Goal: Task Accomplishment & Management: Complete application form

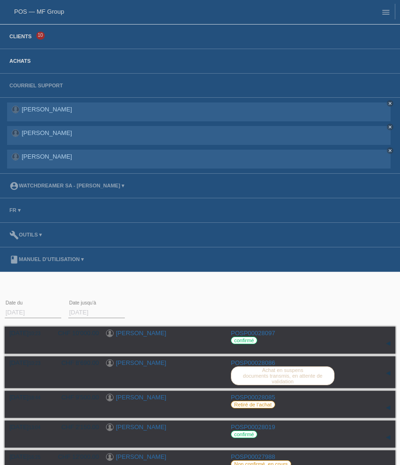
click at [23, 34] on link "Clients" at bounding box center [21, 36] width 32 height 6
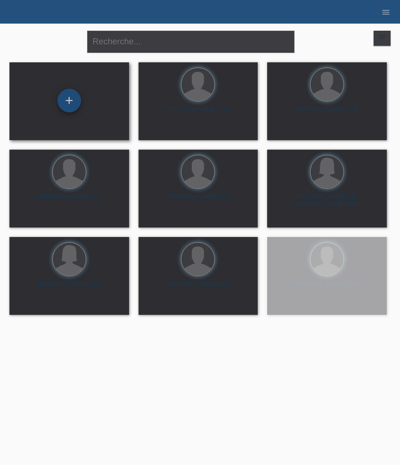
click at [71, 102] on div "+" at bounding box center [70, 101] width 24 height 24
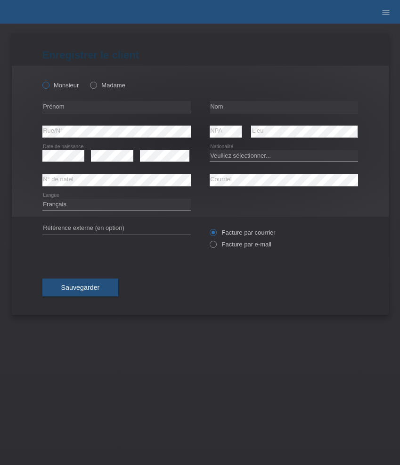
click at [59, 86] on label "Monsieur" at bounding box center [60, 85] width 37 height 7
click at [49, 86] on input "Monsieur" at bounding box center [45, 85] width 6 height 6
radio input "true"
click at [89, 106] on input "text" at bounding box center [116, 107] width 149 height 12
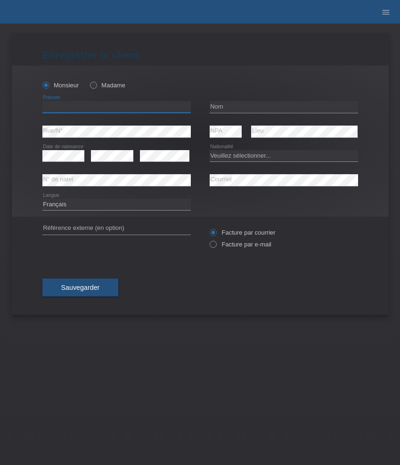
paste input "[PERSON_NAME]"
type input "[PERSON_NAME]"
click at [231, 109] on input "text" at bounding box center [284, 107] width 149 height 12
paste input "[PERSON_NAME]"
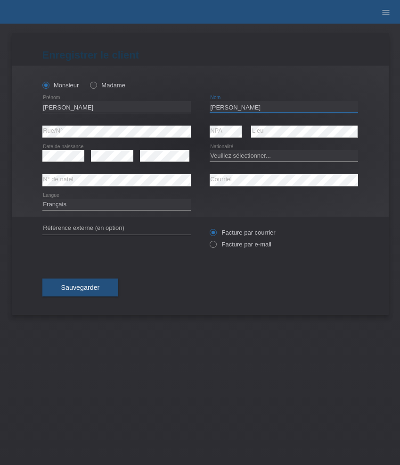
type input "[PERSON_NAME]"
click at [83, 208] on select "Deutsch Français Italiano English" at bounding box center [116, 204] width 149 height 11
click at [42, 199] on select "Deutsch Français Italiano English" at bounding box center [116, 204] width 149 height 11
click at [91, 199] on div "Deutsch Français Italiano English error Langue" at bounding box center [116, 204] width 149 height 24
click at [91, 202] on select "Deutsch Français Italiano English" at bounding box center [116, 204] width 149 height 11
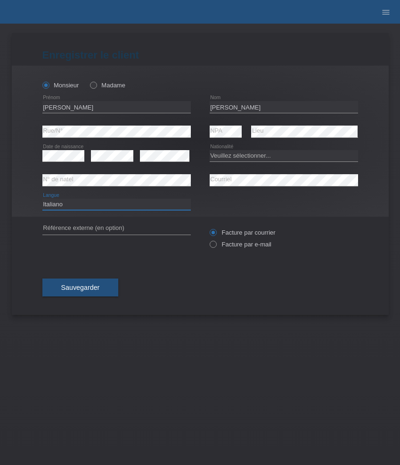
select select "de"
click at [42, 199] on select "Deutsch Français Italiano English" at bounding box center [116, 204] width 149 height 11
click at [283, 155] on select "Veuillez sélectionner... Suisse Allemagne Autriche Liechtenstein ------------ A…" at bounding box center [284, 155] width 149 height 11
select select "DE"
click at [210, 150] on select "Veuillez sélectionner... Suisse Allemagne Autriche Liechtenstein ------------ A…" at bounding box center [284, 155] width 149 height 11
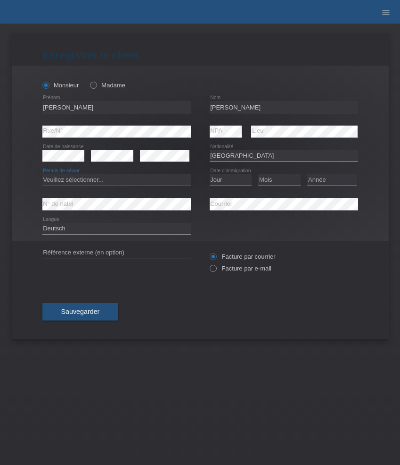
click at [135, 181] on select "Veuillez sélectionner... C B B - Statut de réfugié Autre" at bounding box center [116, 179] width 149 height 11
select select "C"
click at [42, 174] on select "Veuillez sélectionner... C B B - Statut de réfugié Autre" at bounding box center [116, 179] width 149 height 11
click at [226, 179] on select "Jour 01 02 03 04 05 06 07 08 09 10 11" at bounding box center [231, 179] width 42 height 11
select select "16"
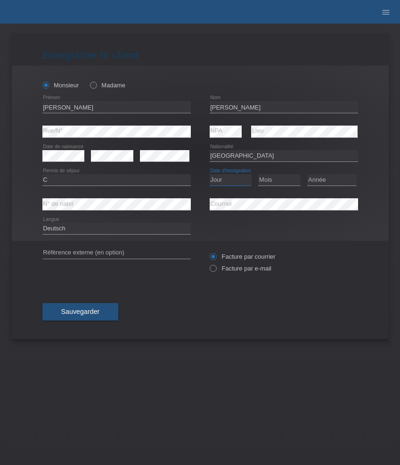
click at [210, 174] on select "Jour 01 02 03 04 05 06 07 08 09 10 11" at bounding box center [231, 179] width 42 height 11
click at [271, 180] on select "Mois 01 02 03 04 05 06 07 08 09 10 11" at bounding box center [279, 179] width 42 height 11
select select "09"
click at [258, 174] on select "Mois 01 02 03 04 05 06 07 08 09 10 11" at bounding box center [279, 179] width 42 height 11
click at [335, 177] on select "Année 2025 2024 2023 2022 2021 2020 2019 2018 2017 2016 2015 2014 2013 2012 201…" at bounding box center [332, 179] width 50 height 11
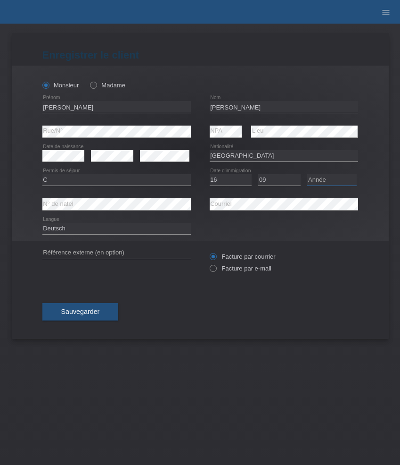
select select "2017"
click at [307, 174] on select "Année 2025 2024 2023 2022 2021 2020 2019 2018 2017 2016 2015 2014 2013 2012 201…" at bounding box center [332, 179] width 50 height 11
click at [83, 319] on button "Sauvegarder" at bounding box center [80, 312] width 76 height 18
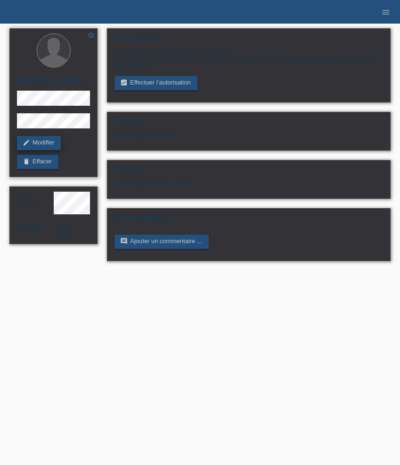
click at [41, 145] on link "edit Modifier" at bounding box center [39, 143] width 44 height 14
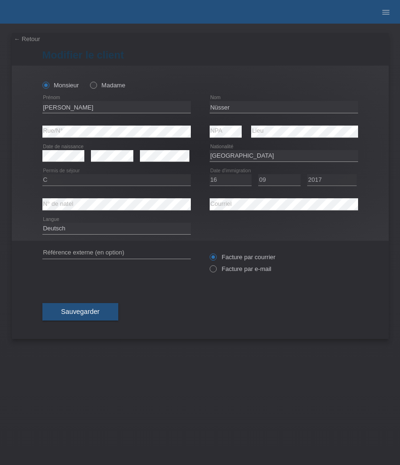
select select "DE"
select select "C"
select select "16"
select select "09"
select select "2017"
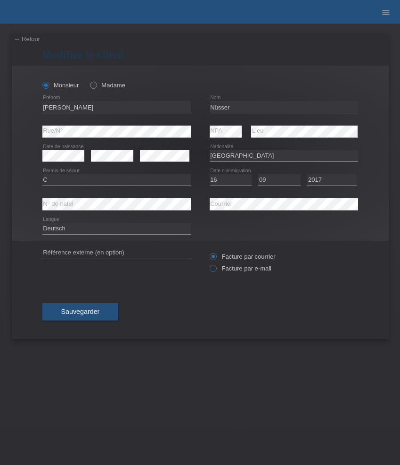
click at [248, 269] on label "Facture par e-mail" at bounding box center [241, 268] width 62 height 7
click at [216, 269] on input "Facture par e-mail" at bounding box center [213, 271] width 6 height 12
radio input "true"
click at [96, 314] on span "Sauvegarder" at bounding box center [80, 311] width 39 height 8
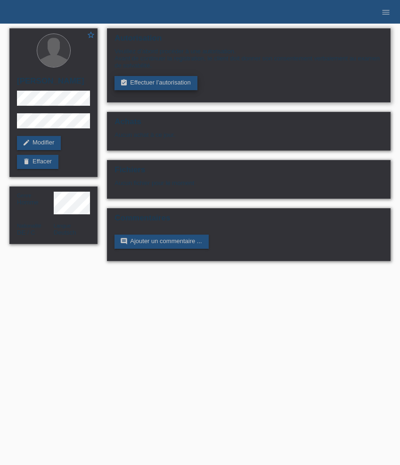
click at [145, 86] on link "assignment_turned_in Effectuer l’autorisation" at bounding box center [156, 83] width 83 height 14
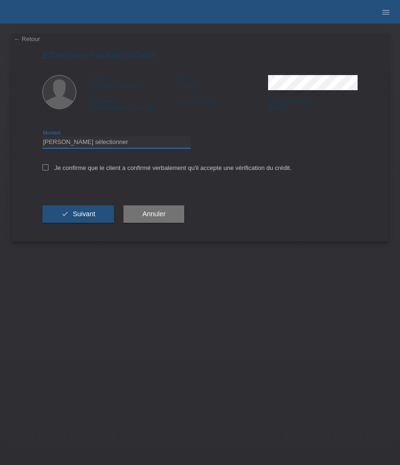
click at [171, 140] on select "Veuillez sélectionner CHF 1.00 - CHF 499.00 CHF 500.00 - CHF 1'999.00 CHF 2'000…" at bounding box center [116, 141] width 149 height 11
select select "3"
click at [42, 138] on select "Veuillez sélectionner CHF 1.00 - CHF 499.00 CHF 500.00 - CHF 1'999.00 CHF 2'000…" at bounding box center [116, 141] width 149 height 11
click at [125, 171] on label "Je confirme que le client a confirmé verbalement qu'il accepte une vérification…" at bounding box center [166, 167] width 249 height 7
click at [49, 170] on input "Je confirme que le client a confirmé verbalement qu'il accepte une vérification…" at bounding box center [45, 167] width 6 height 6
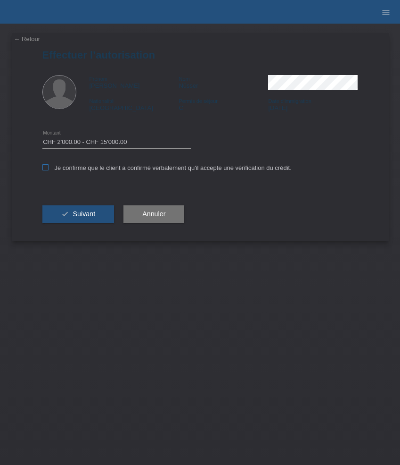
checkbox input "true"
click at [83, 215] on span "Suivant" at bounding box center [84, 214] width 23 height 8
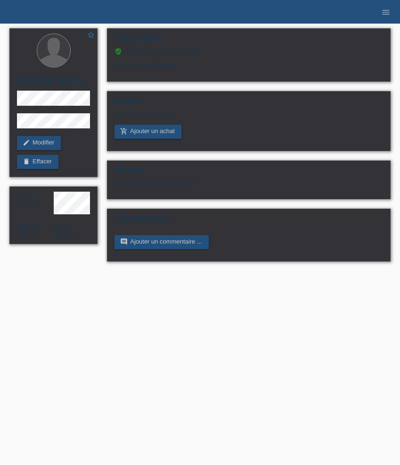
click at [386, 19] on li "menu" at bounding box center [386, 12] width 19 height 24
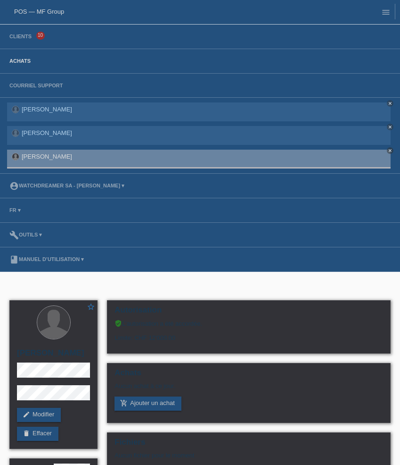
click at [16, 63] on link "Achats" at bounding box center [20, 61] width 31 height 6
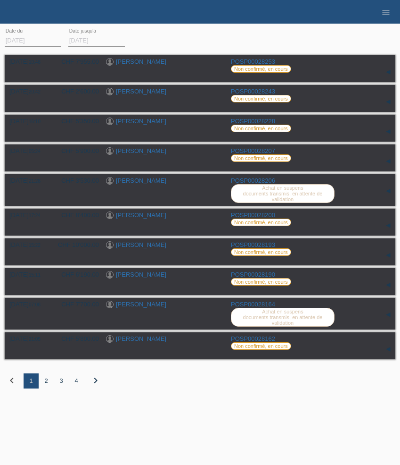
click at [47, 388] on div "2" at bounding box center [46, 380] width 15 height 15
